Goal: Check status: Check status

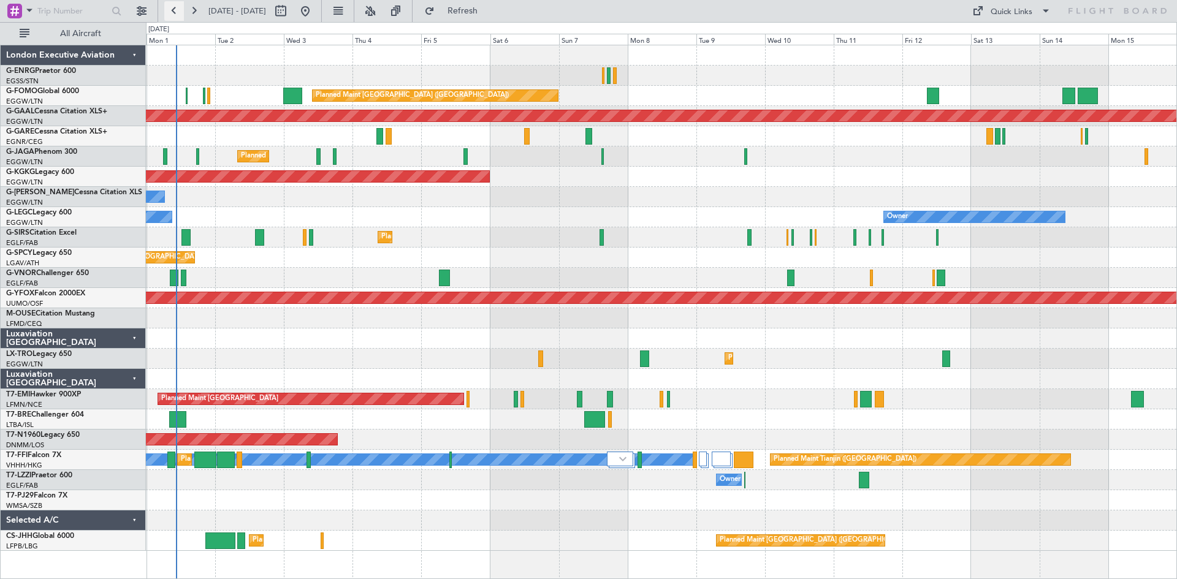
click at [170, 9] on button at bounding box center [174, 11] width 20 height 20
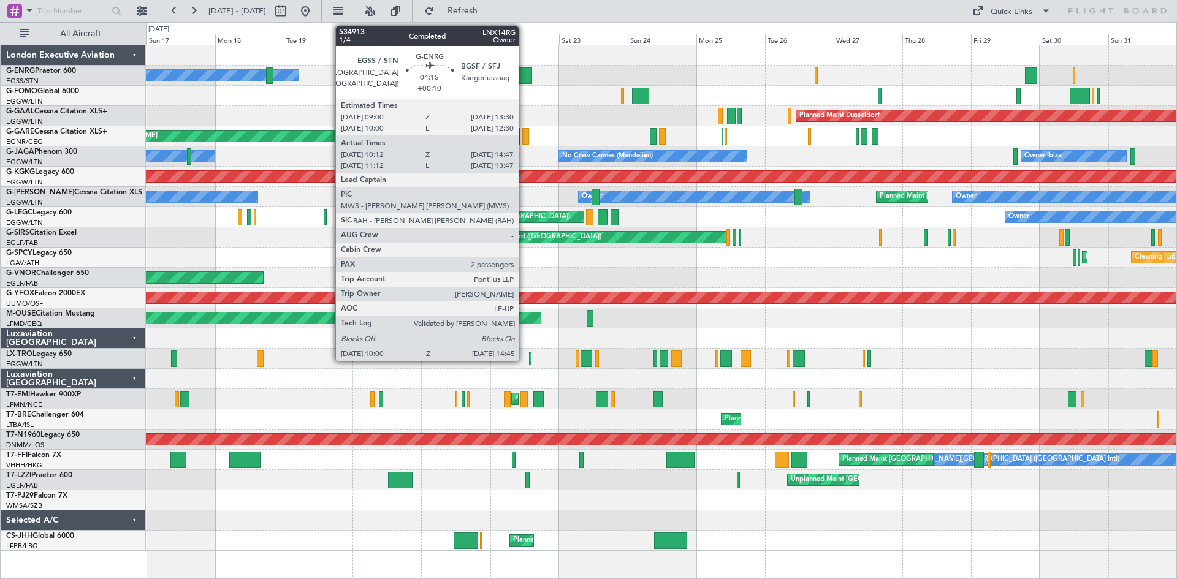
click at [525, 76] on div at bounding box center [525, 75] width 14 height 17
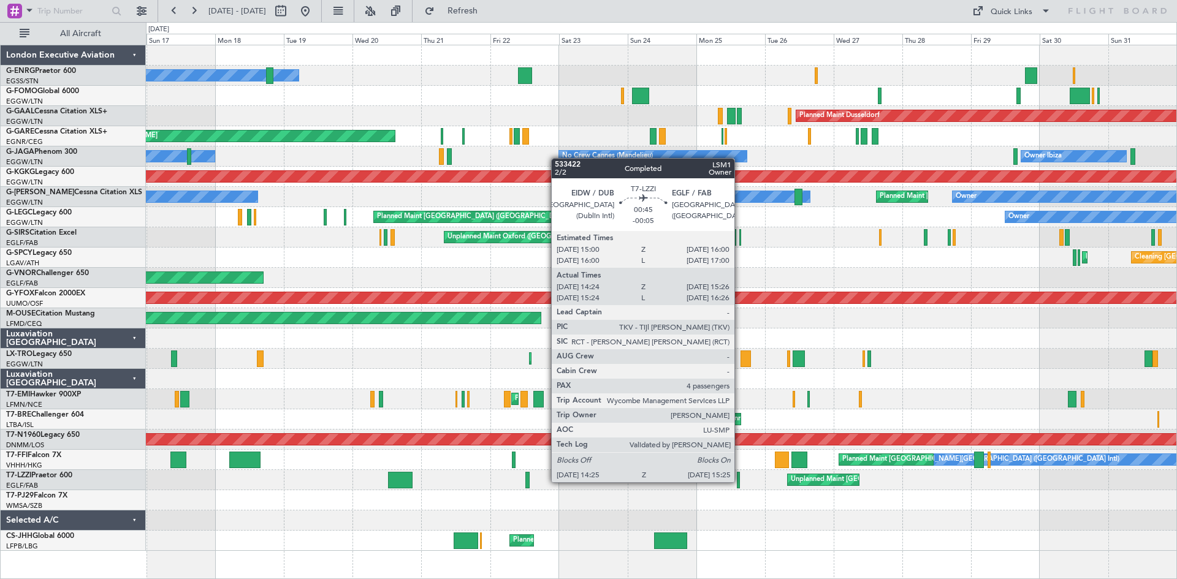
click at [740, 481] on div at bounding box center [738, 480] width 3 height 17
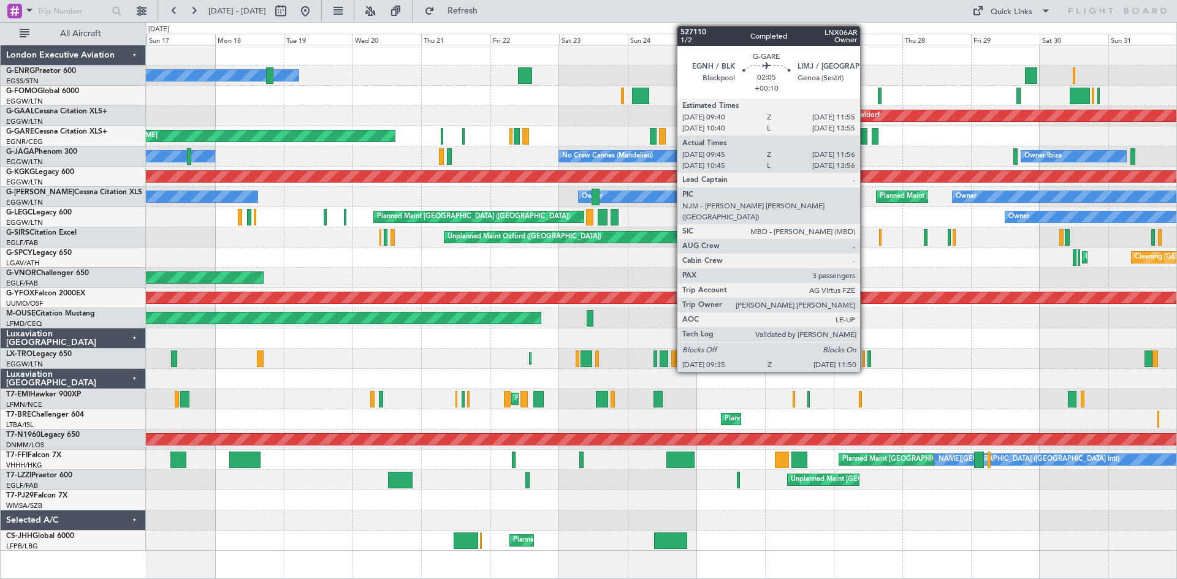
click at [865, 140] on div at bounding box center [864, 136] width 7 height 17
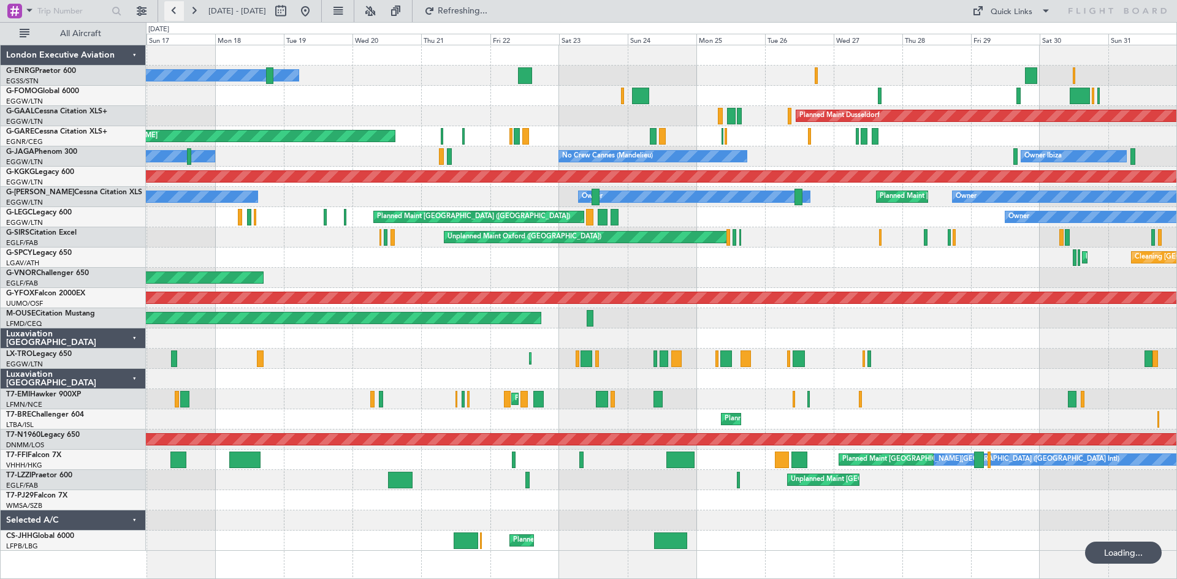
click at [175, 9] on button at bounding box center [174, 11] width 20 height 20
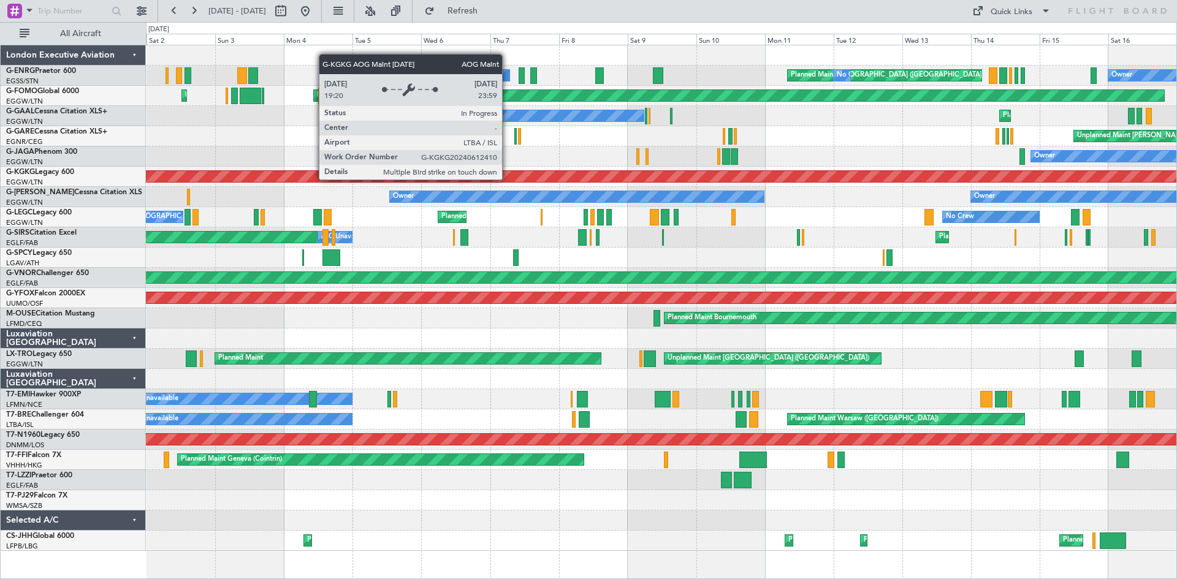
click at [505, 180] on div "AOG Maint [GEOGRAPHIC_DATA] (Ataturk)" at bounding box center [661, 176] width 3090 height 11
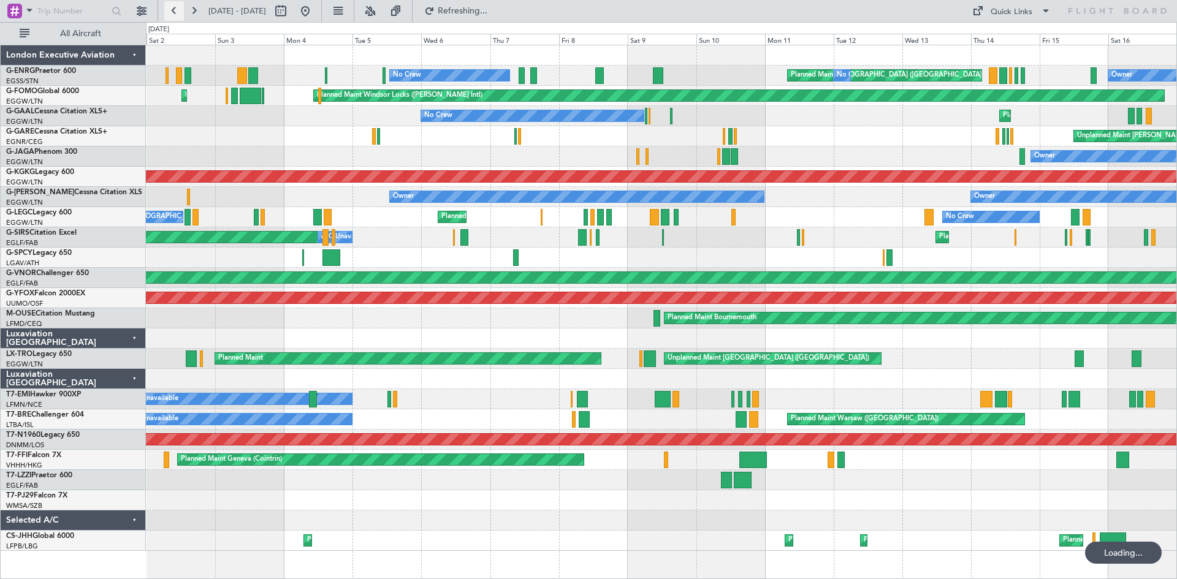
click at [173, 9] on button at bounding box center [174, 11] width 20 height 20
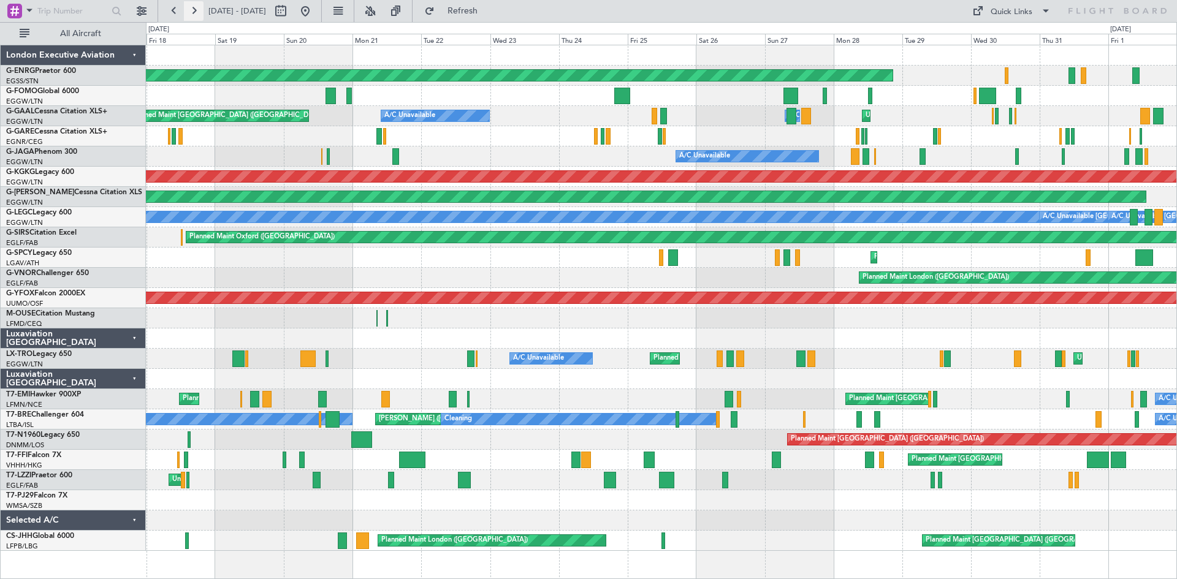
click at [199, 12] on button at bounding box center [194, 11] width 20 height 20
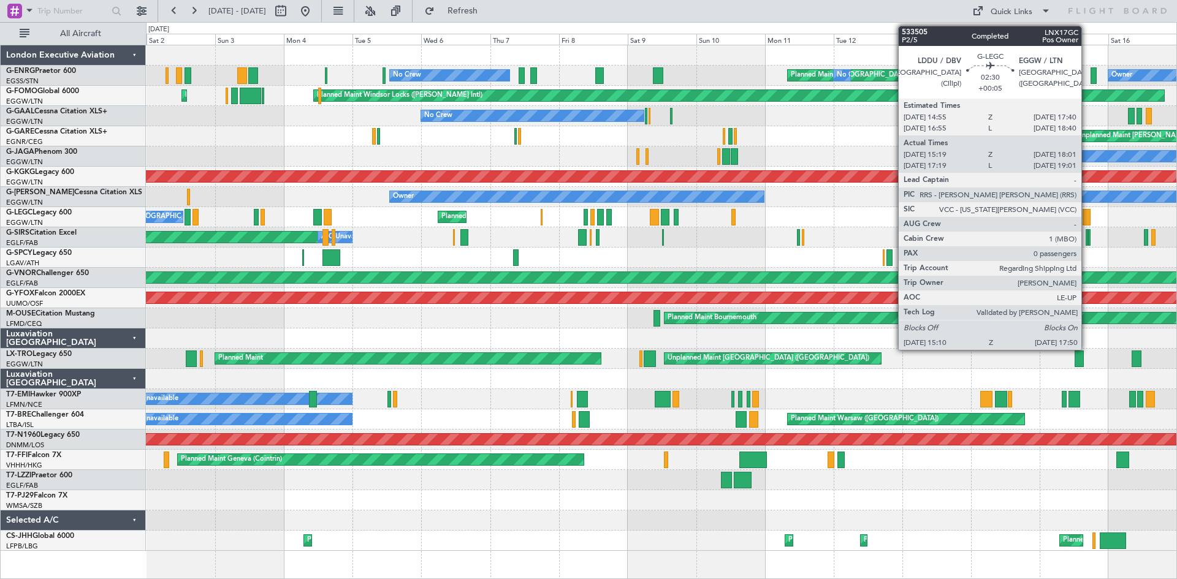
click at [1087, 218] on div at bounding box center [1086, 217] width 8 height 17
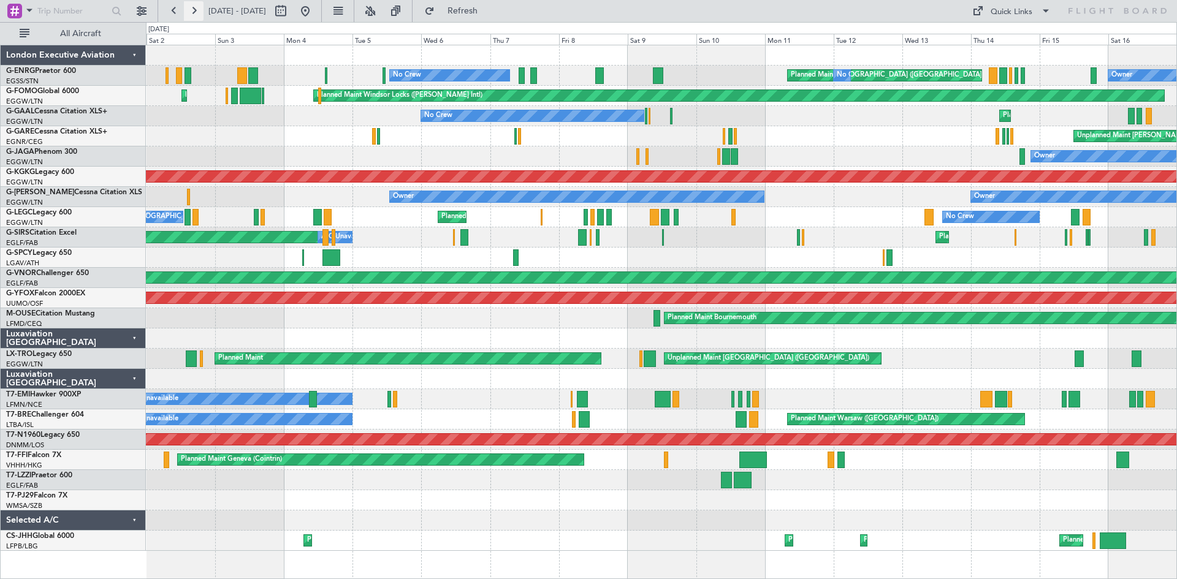
click at [189, 15] on button at bounding box center [194, 11] width 20 height 20
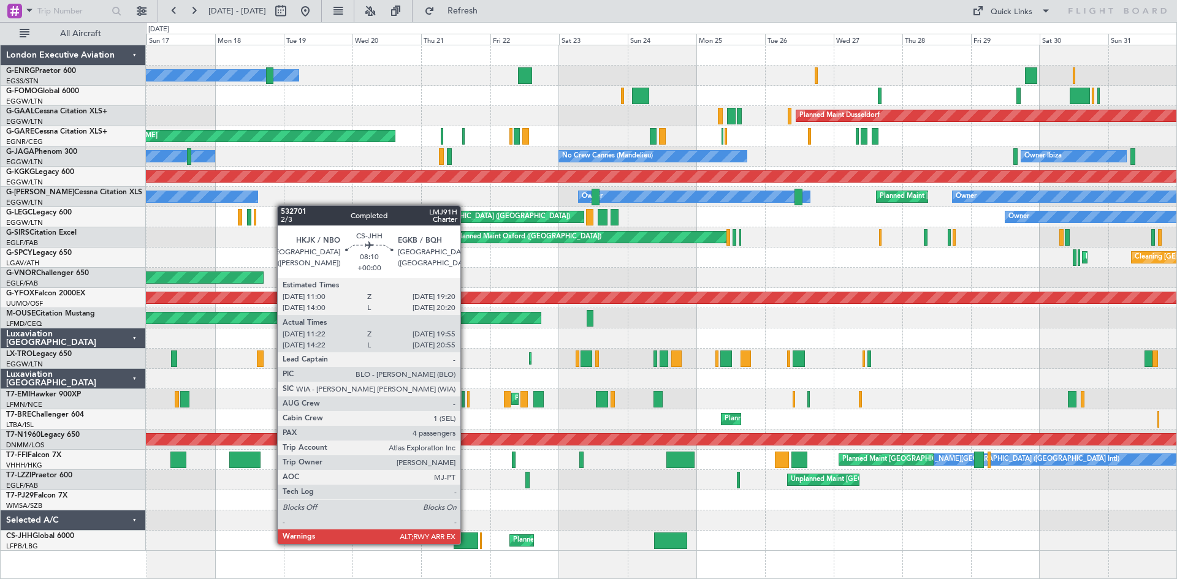
click at [466, 543] on div at bounding box center [466, 541] width 25 height 17
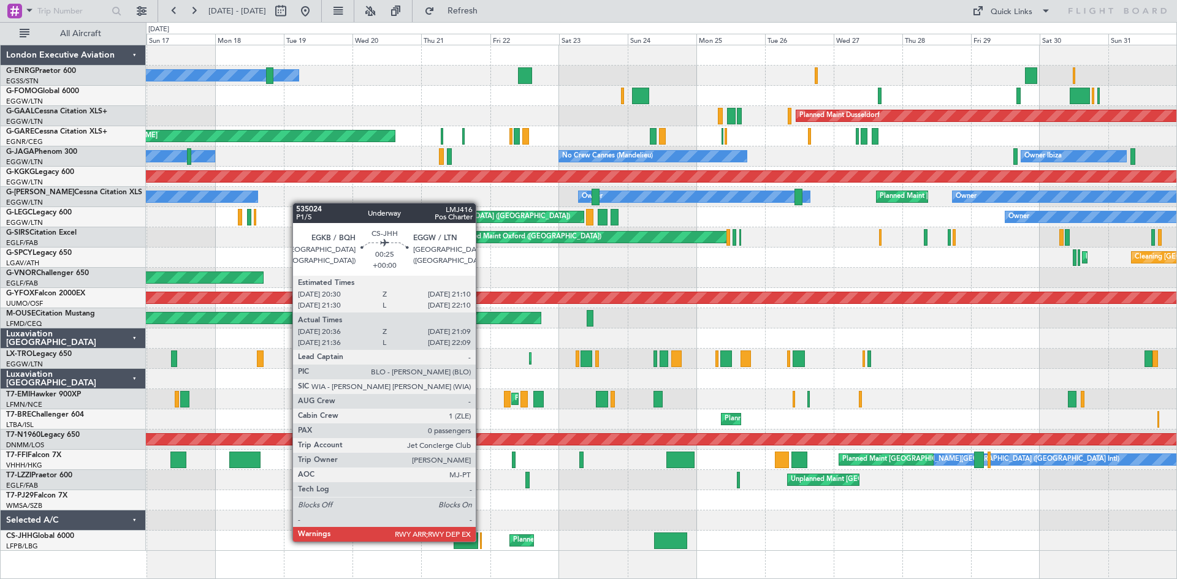
click at [481, 541] on div at bounding box center [481, 541] width 2 height 17
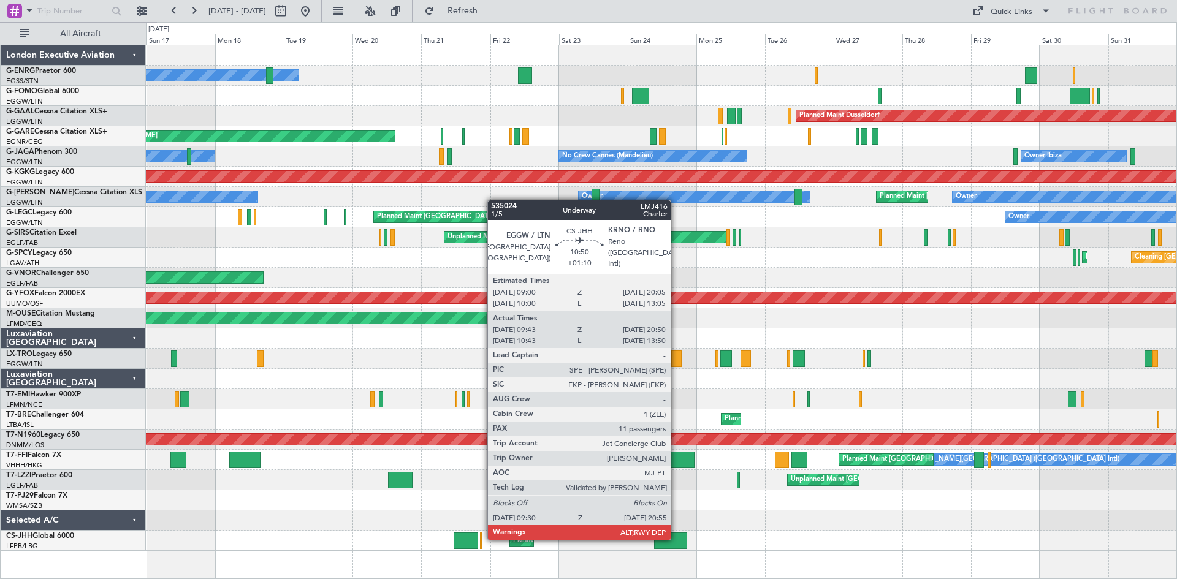
click at [676, 539] on div at bounding box center [670, 541] width 33 height 17
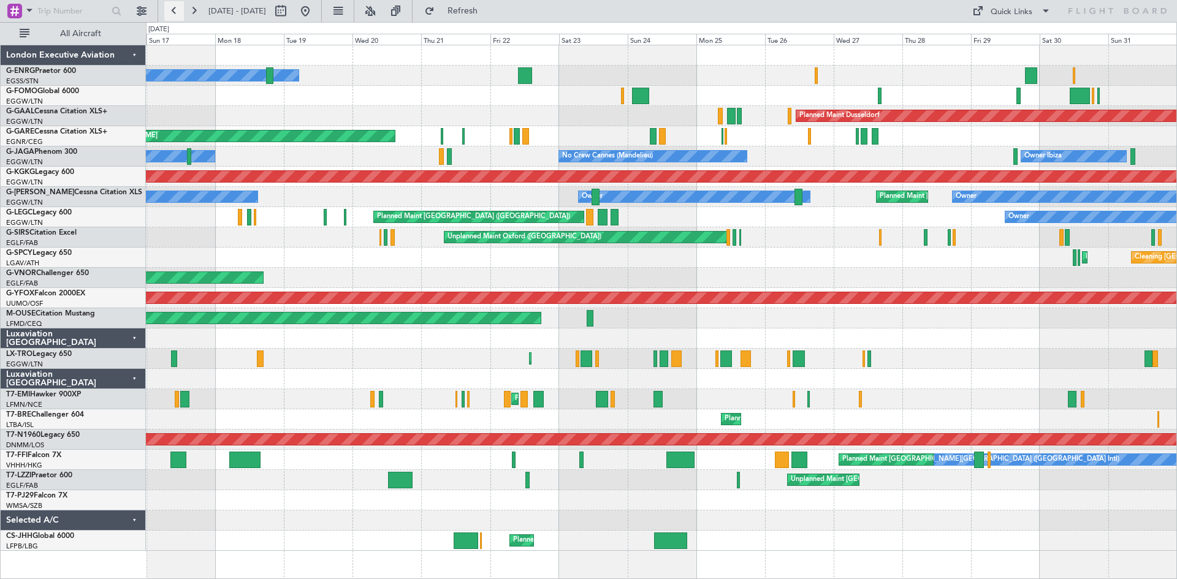
click at [173, 7] on button at bounding box center [174, 11] width 20 height 20
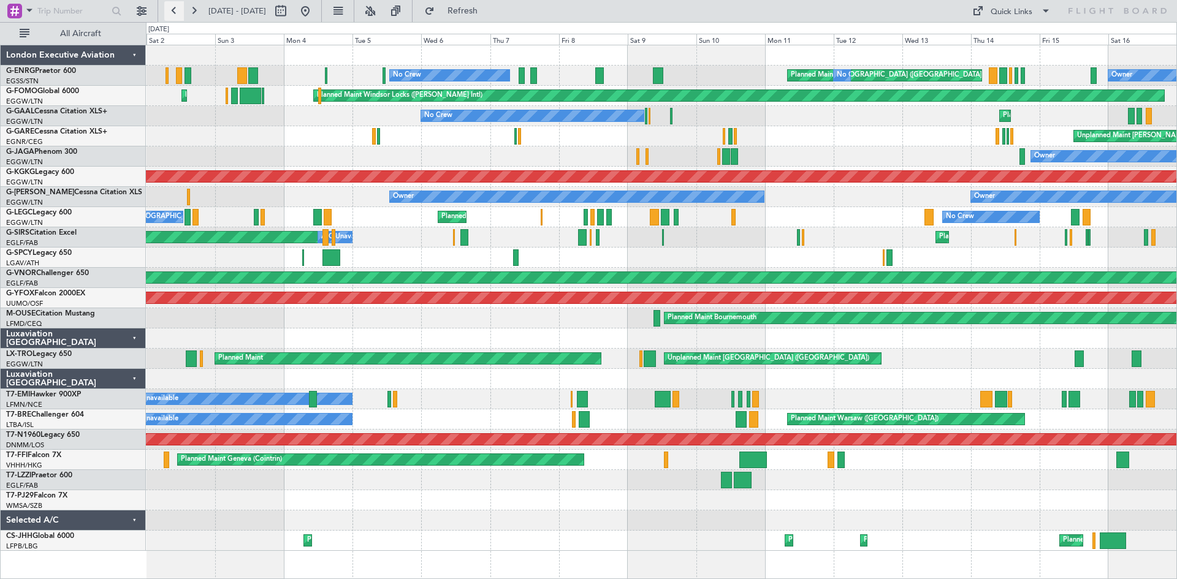
click at [173, 4] on button at bounding box center [174, 11] width 20 height 20
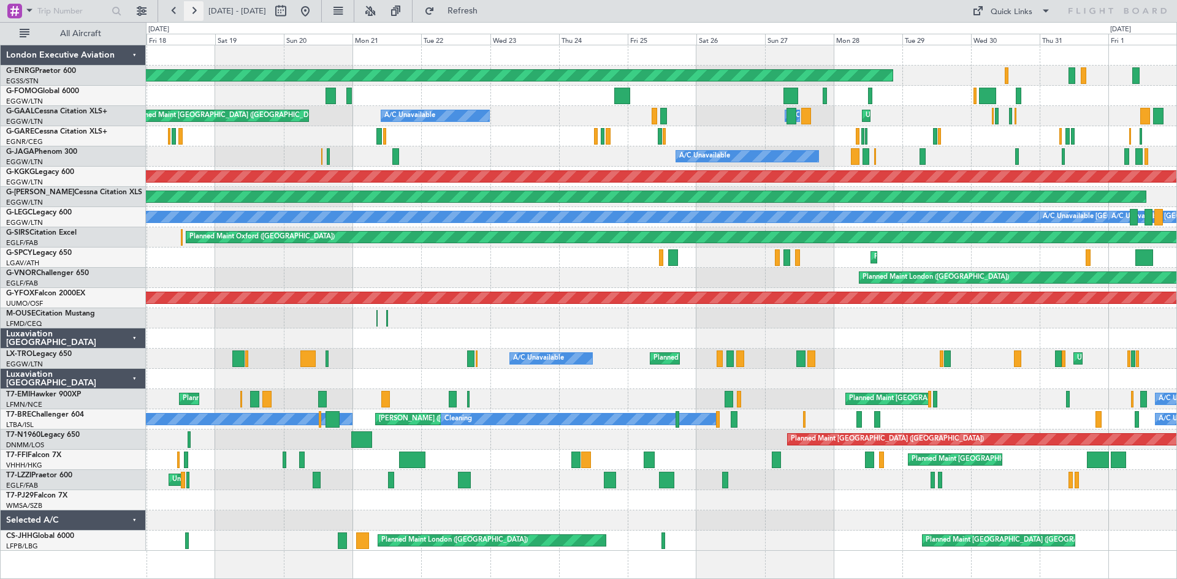
click at [194, 10] on button at bounding box center [194, 11] width 20 height 20
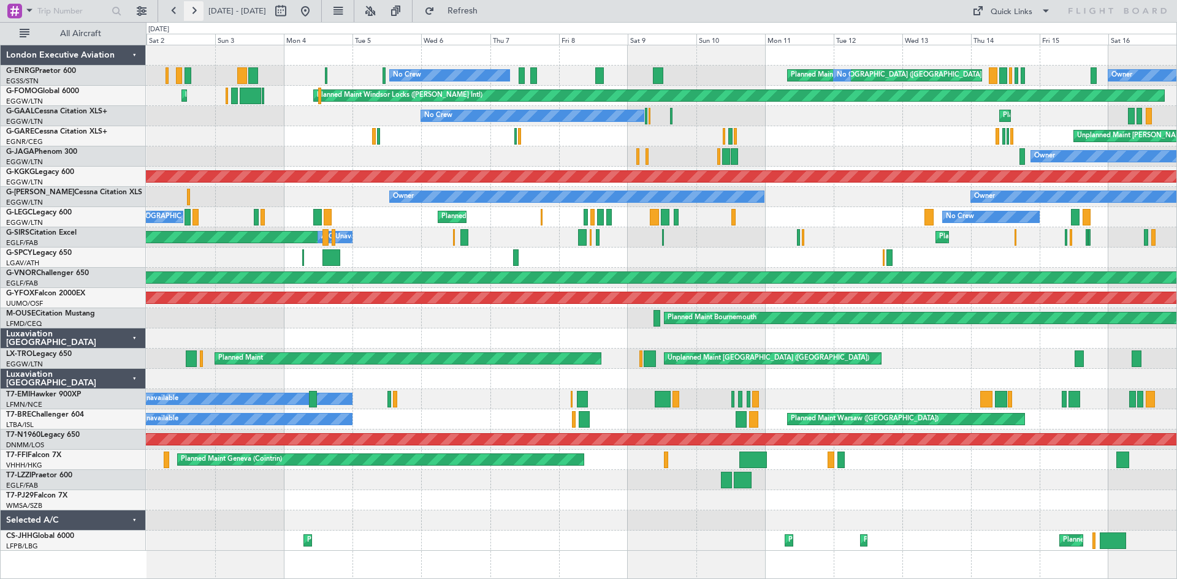
click at [192, 10] on button at bounding box center [194, 11] width 20 height 20
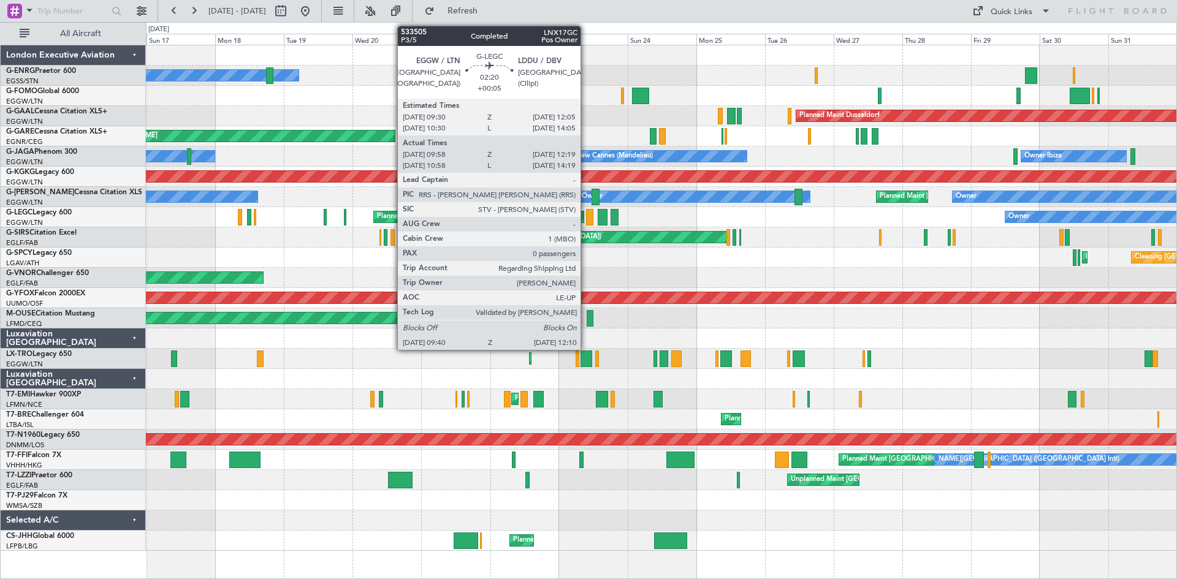
click at [586, 213] on div at bounding box center [589, 217] width 7 height 17
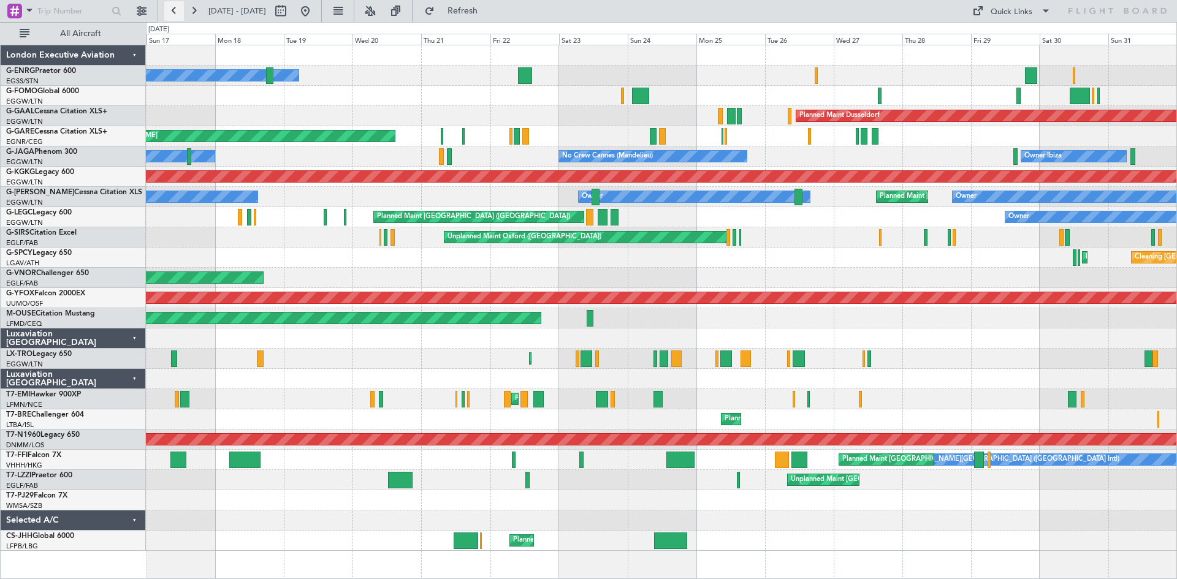
click at [171, 13] on button at bounding box center [174, 11] width 20 height 20
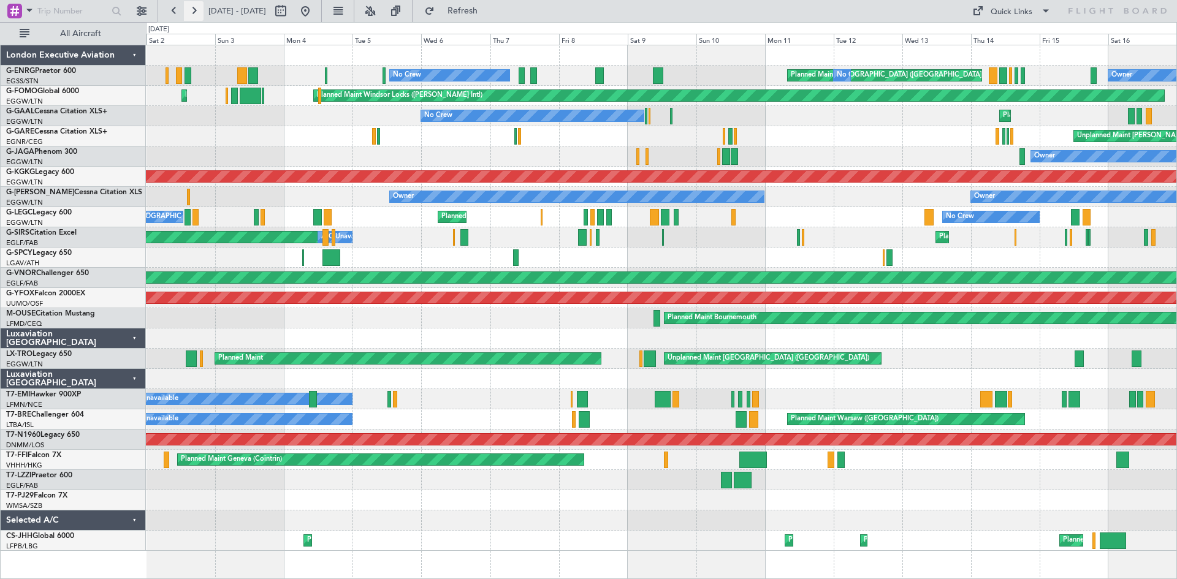
click at [196, 13] on button at bounding box center [194, 11] width 20 height 20
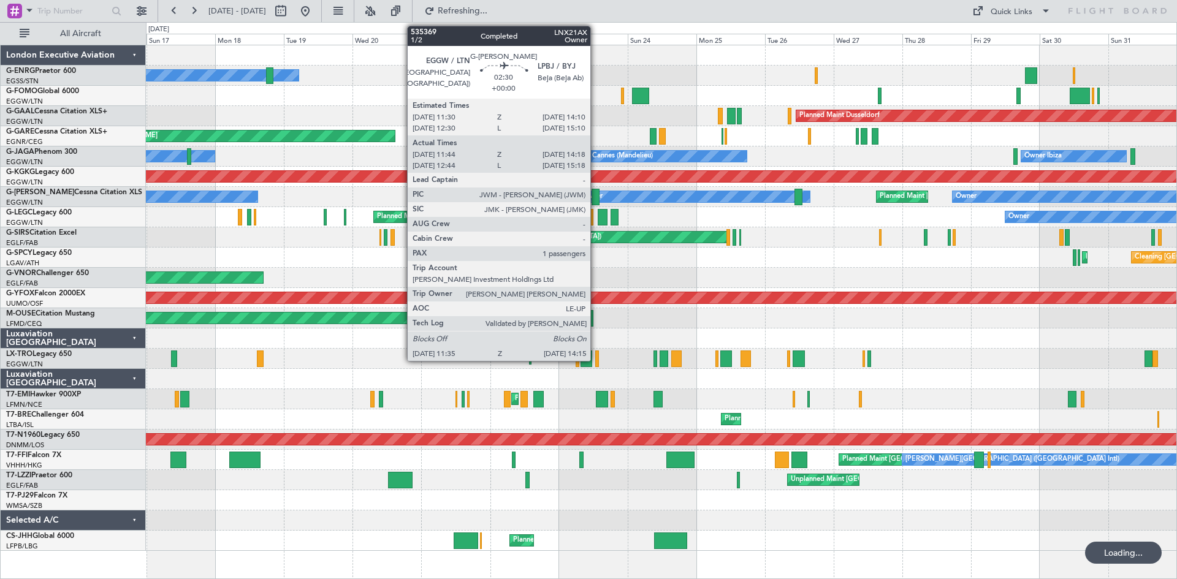
click at [596, 199] on div at bounding box center [595, 197] width 8 height 17
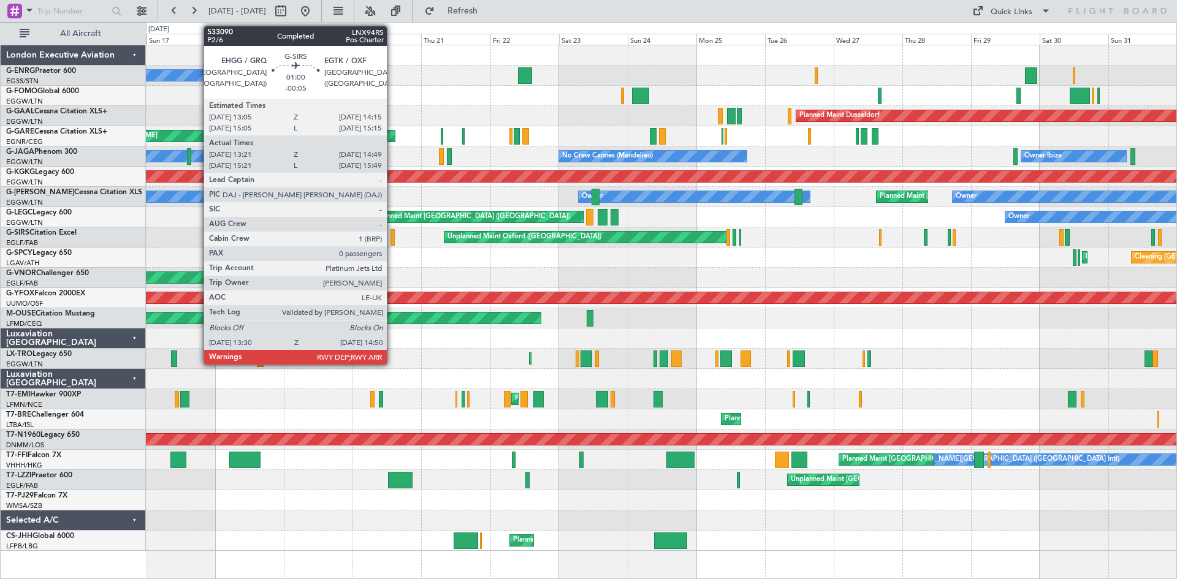
click at [392, 242] on div at bounding box center [392, 237] width 4 height 17
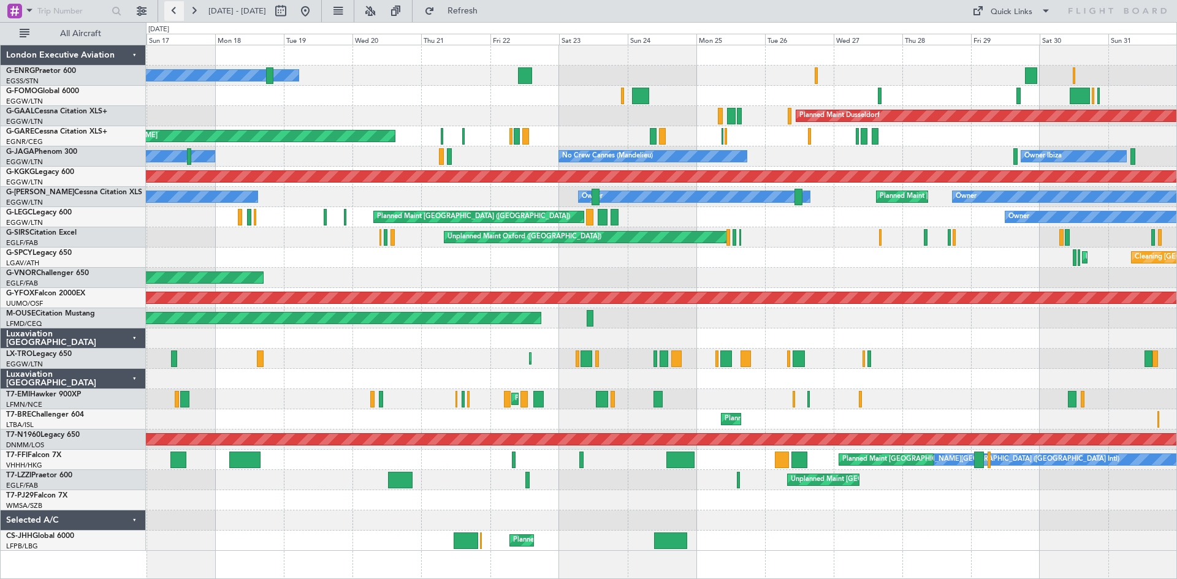
click at [177, 10] on button at bounding box center [174, 11] width 20 height 20
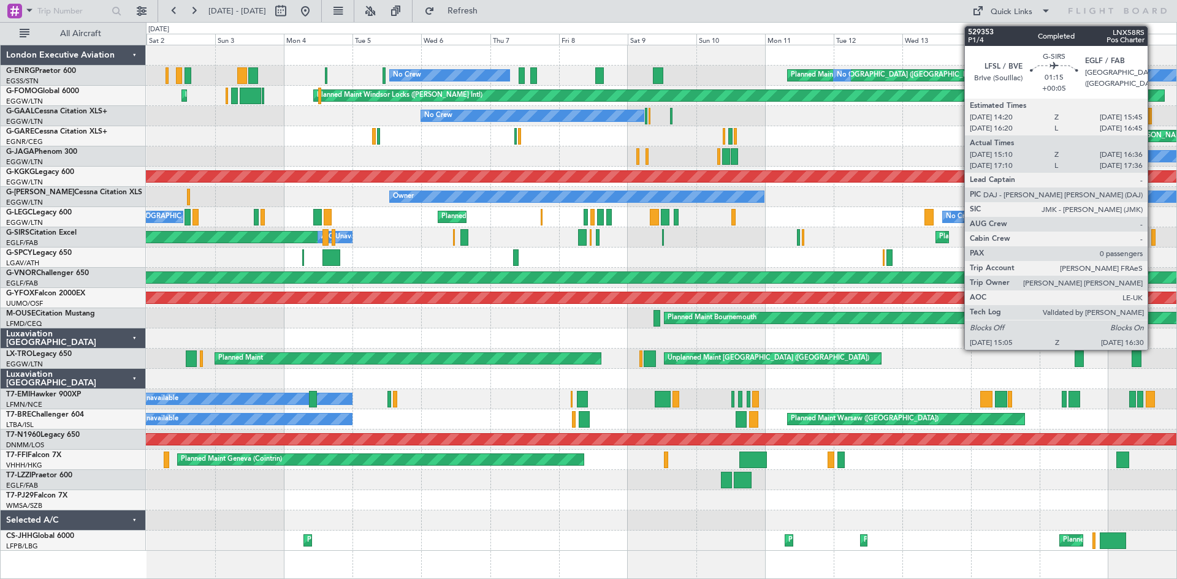
click at [1153, 242] on div at bounding box center [1153, 237] width 4 height 17
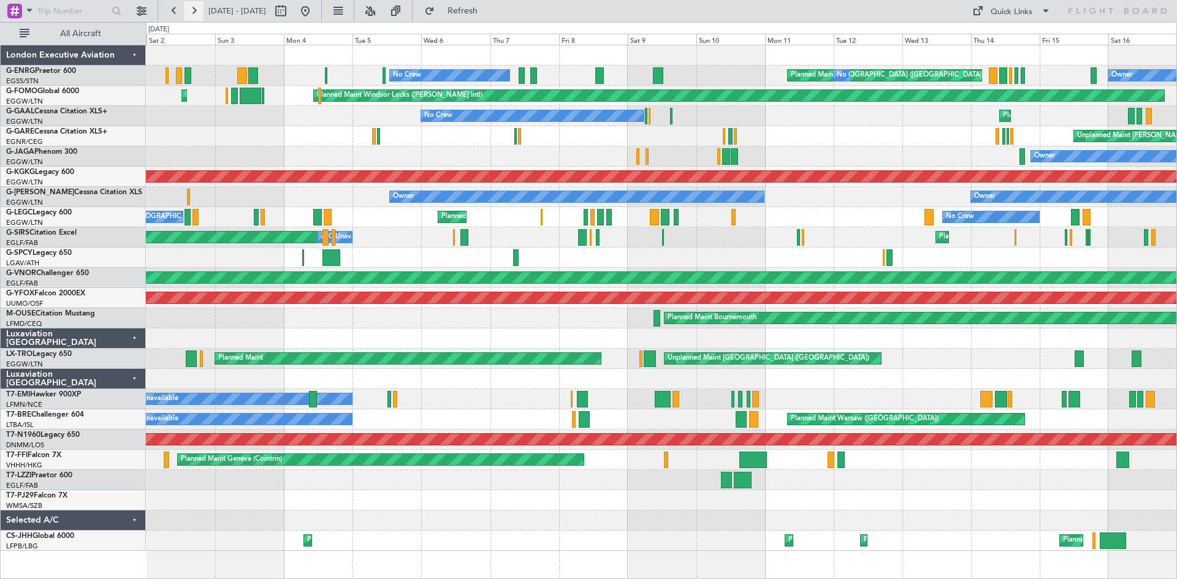
click at [191, 9] on button at bounding box center [194, 11] width 20 height 20
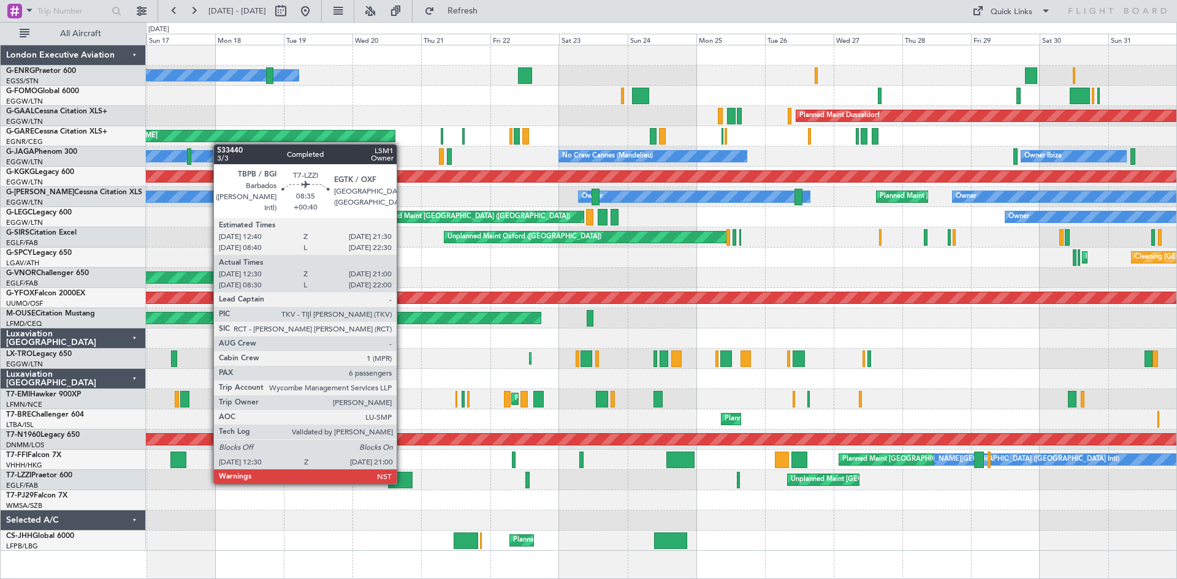
click at [402, 483] on div at bounding box center [400, 480] width 25 height 17
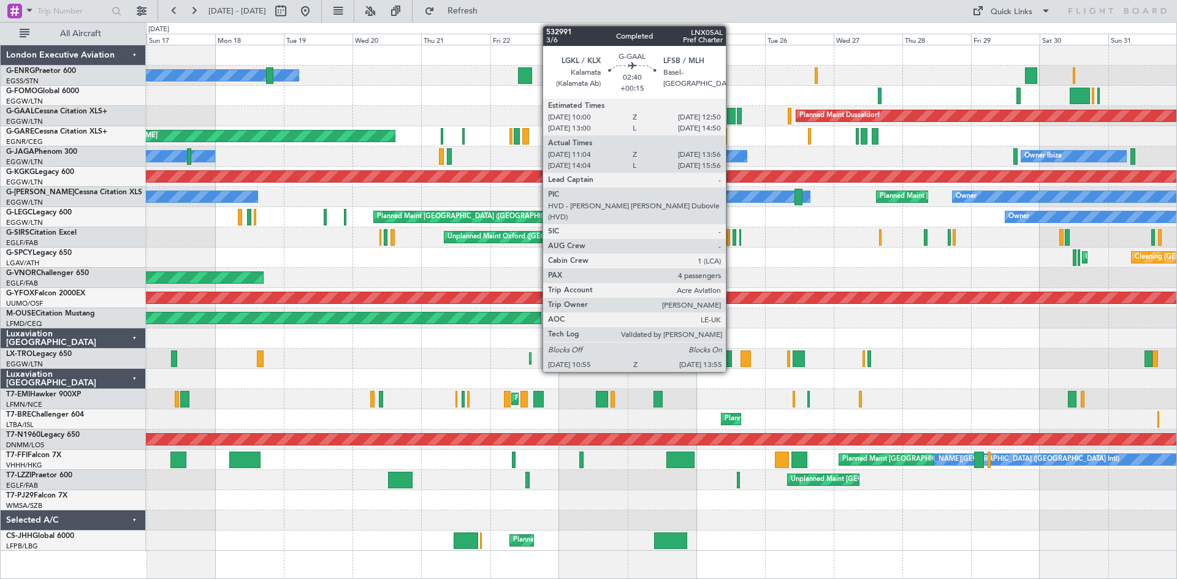
click at [731, 117] on div at bounding box center [731, 116] width 9 height 17
click at [729, 115] on div at bounding box center [731, 116] width 9 height 17
